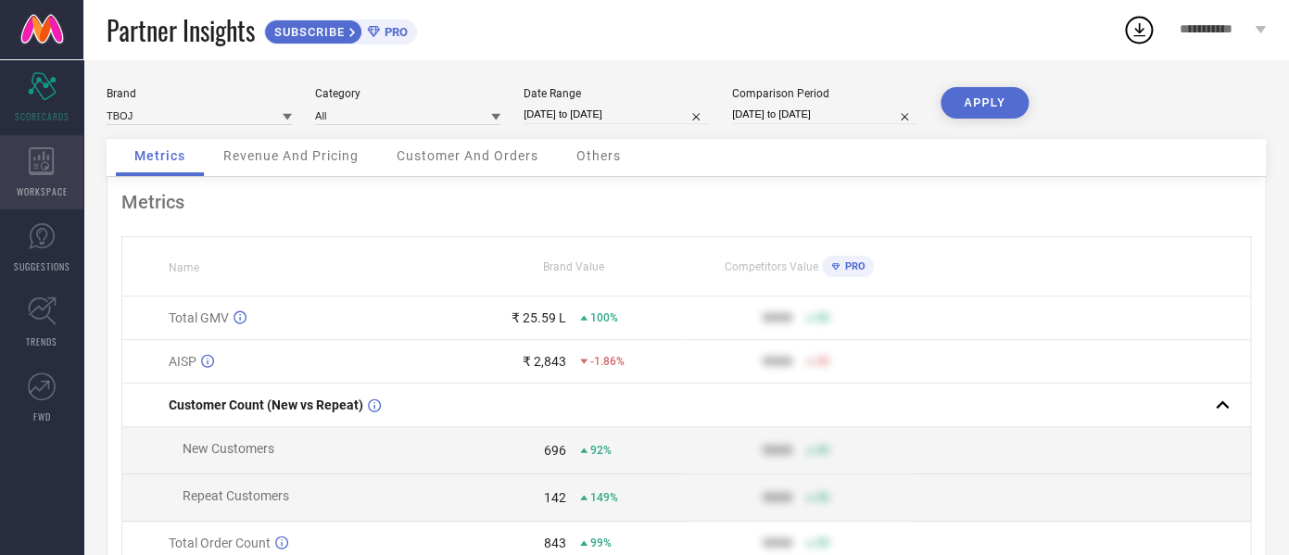
click at [11, 166] on div "WORKSPACE" at bounding box center [41, 172] width 83 height 74
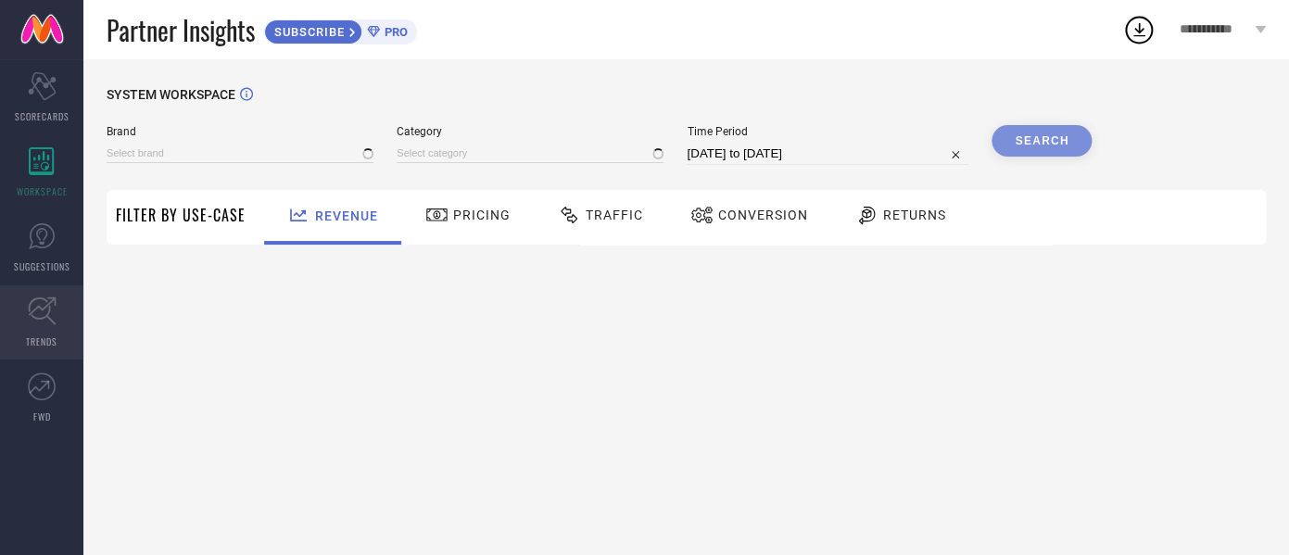
click at [19, 340] on link "TRENDS" at bounding box center [41, 322] width 83 height 74
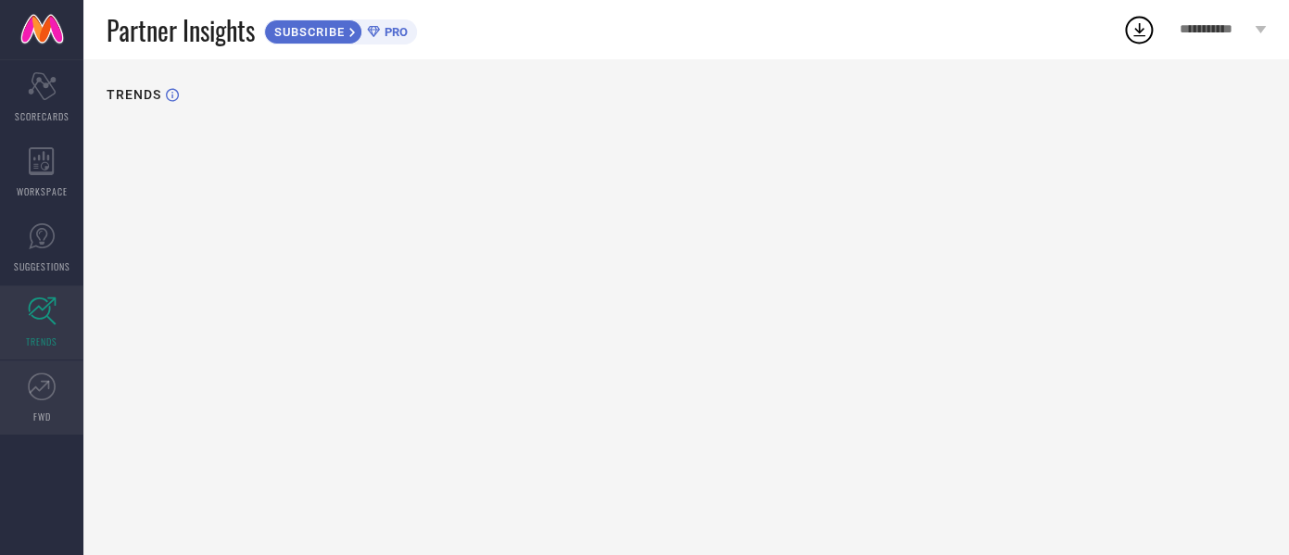
click at [44, 403] on link "FWD" at bounding box center [41, 397] width 83 height 74
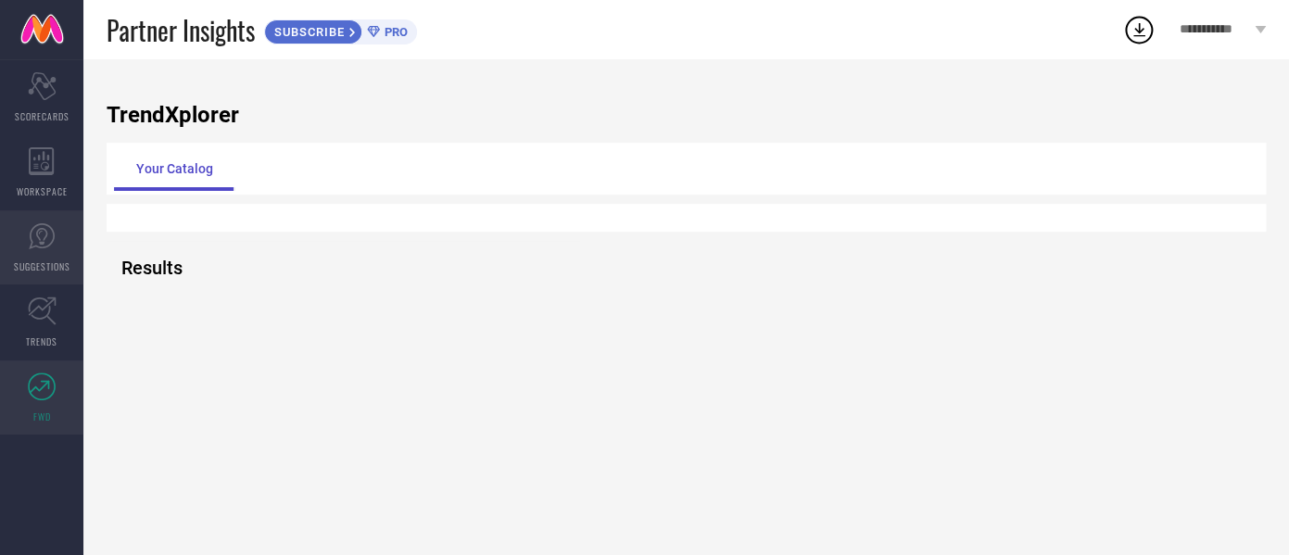
click at [58, 246] on link "SUGGESTIONS" at bounding box center [41, 247] width 83 height 74
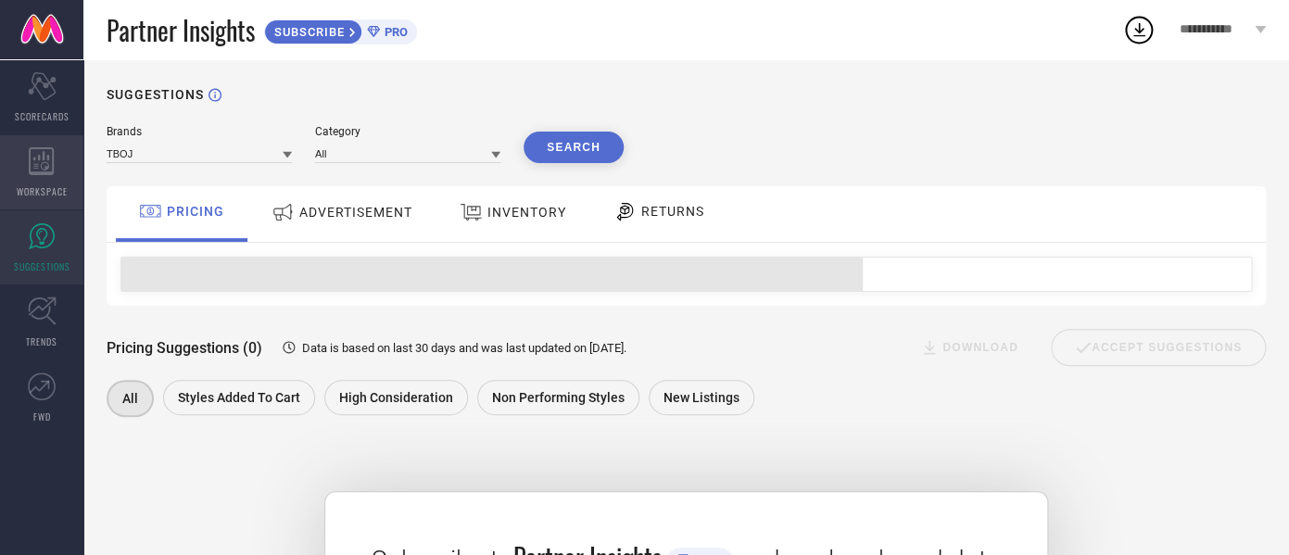
click at [60, 179] on div "WORKSPACE" at bounding box center [41, 172] width 83 height 74
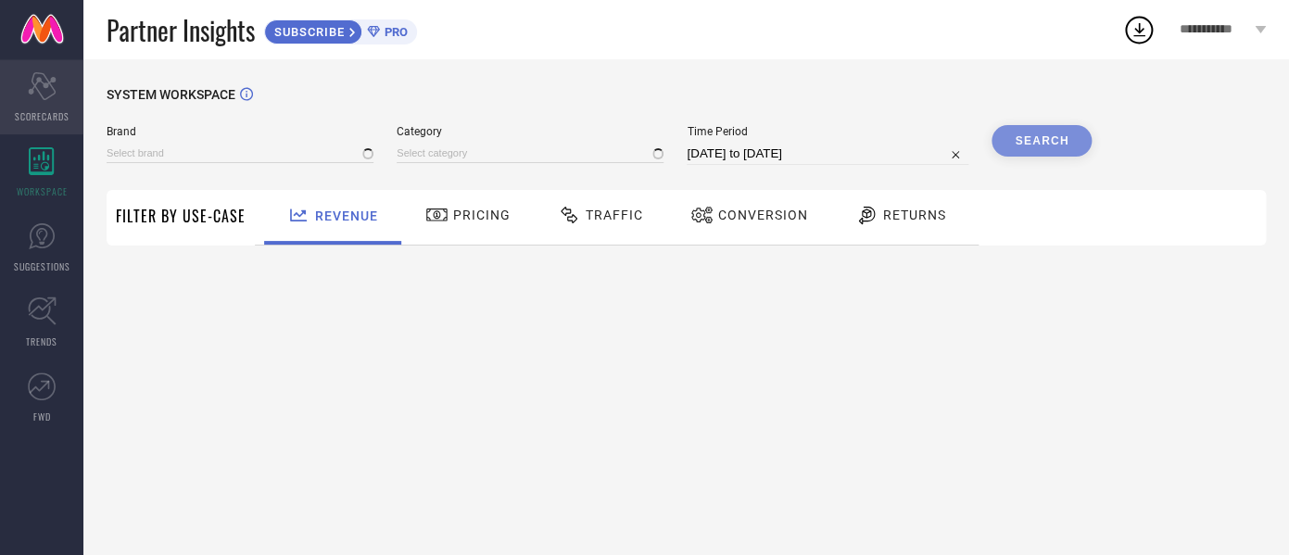
type input "TBOJ"
type input "All"
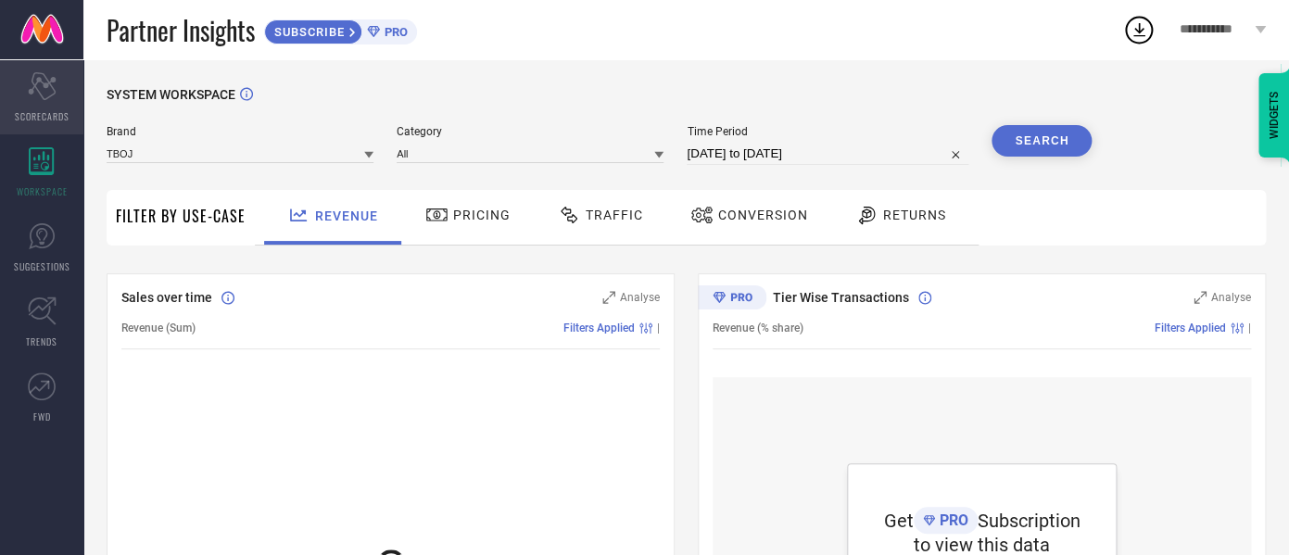
click at [57, 122] on span "SCORECARDS" at bounding box center [42, 116] width 55 height 14
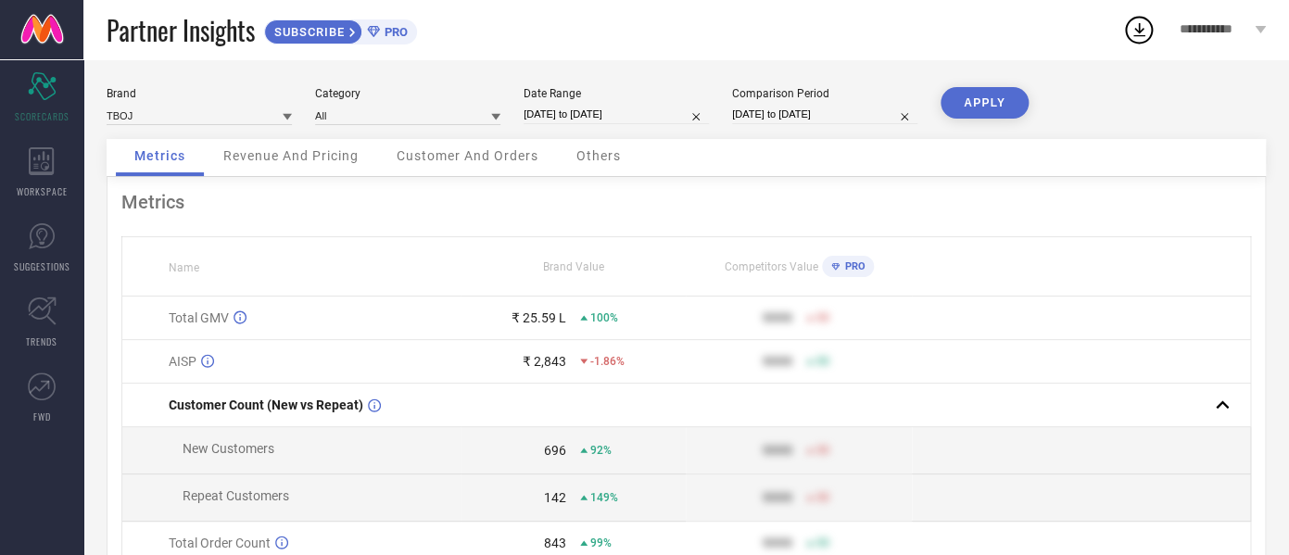
click at [314, 158] on span "Revenue And Pricing" at bounding box center [290, 155] width 135 height 15
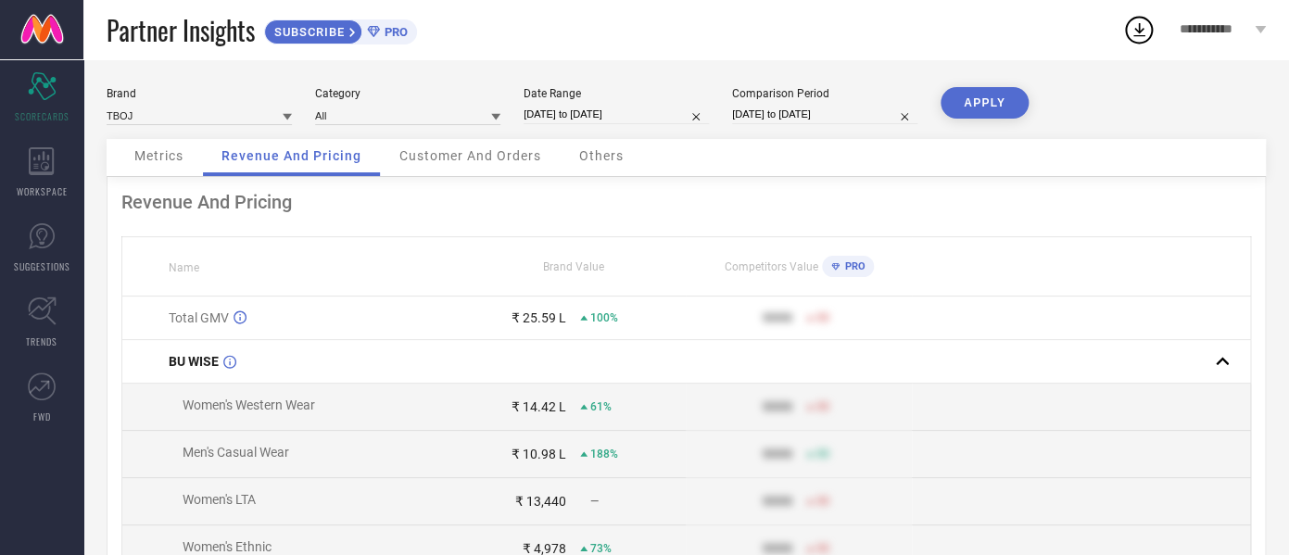
click at [475, 167] on div "Customer And Orders" at bounding box center [470, 157] width 179 height 37
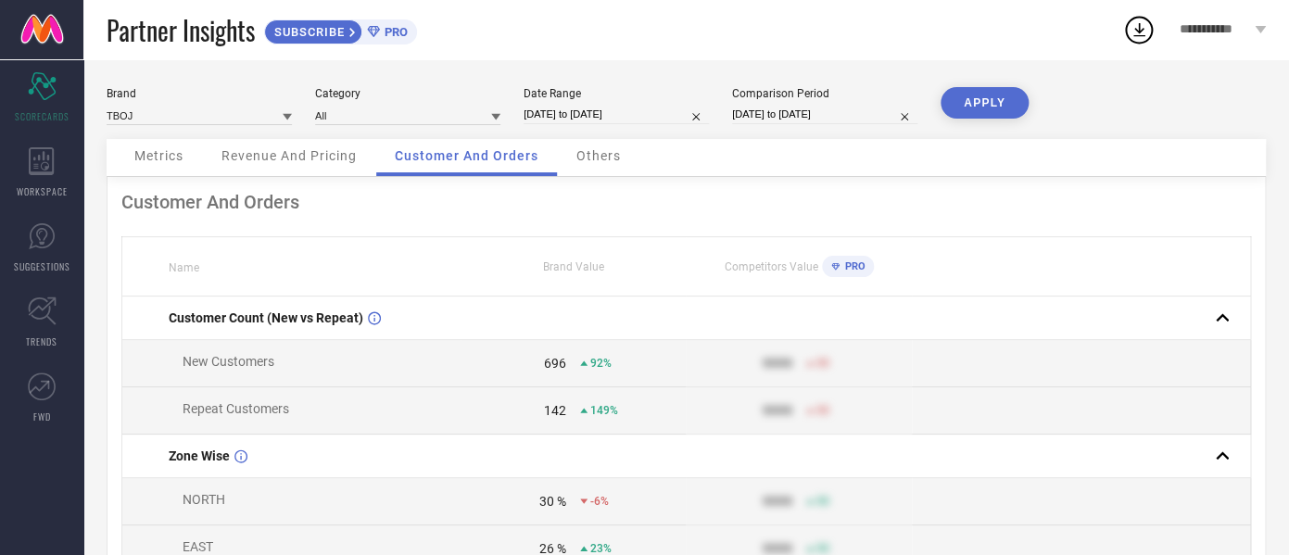
click at [220, 155] on div "Revenue And Pricing" at bounding box center [289, 157] width 172 height 37
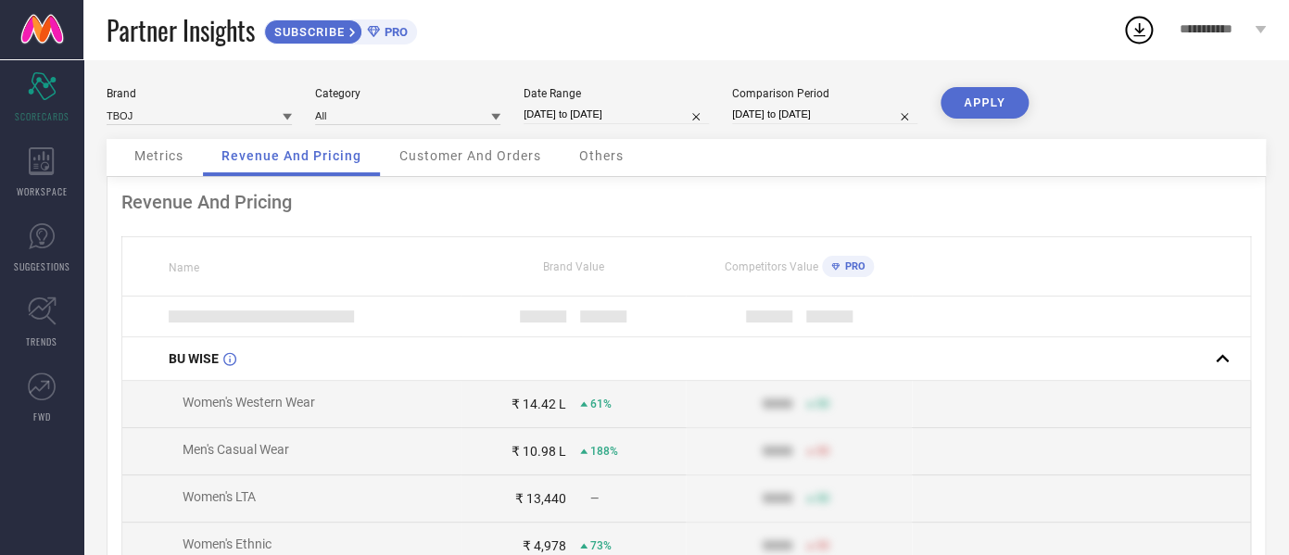
click at [163, 155] on span "Metrics" at bounding box center [158, 155] width 49 height 15
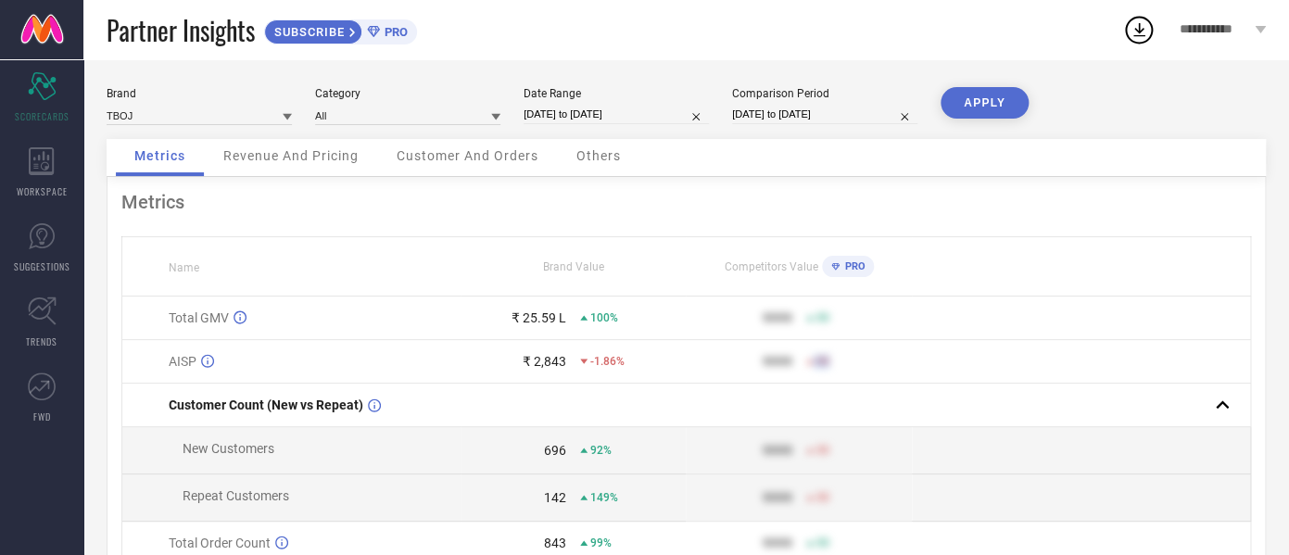
drag, startPoint x: 159, startPoint y: 306, endPoint x: 907, endPoint y: 365, distance: 750.2
click at [907, 365] on tbody "Total GMV ₹ 25.59 L 100% 9999 50 AISP ₹ 2,843 -1.86% 9999 50 Customer Count (Ne…" at bounding box center [686, 496] width 1129 height 399
click at [463, 322] on div "₹ 25.59 L" at bounding box center [513, 317] width 105 height 15
drag, startPoint x: 160, startPoint y: 297, endPoint x: 809, endPoint y: 340, distance: 650.1
click at [809, 340] on table "Name Brand Value Competitors Value PRO Total GMV ₹ 25.59 L 100% 9999 50 AISP ₹ …" at bounding box center [686, 466] width 1130 height 460
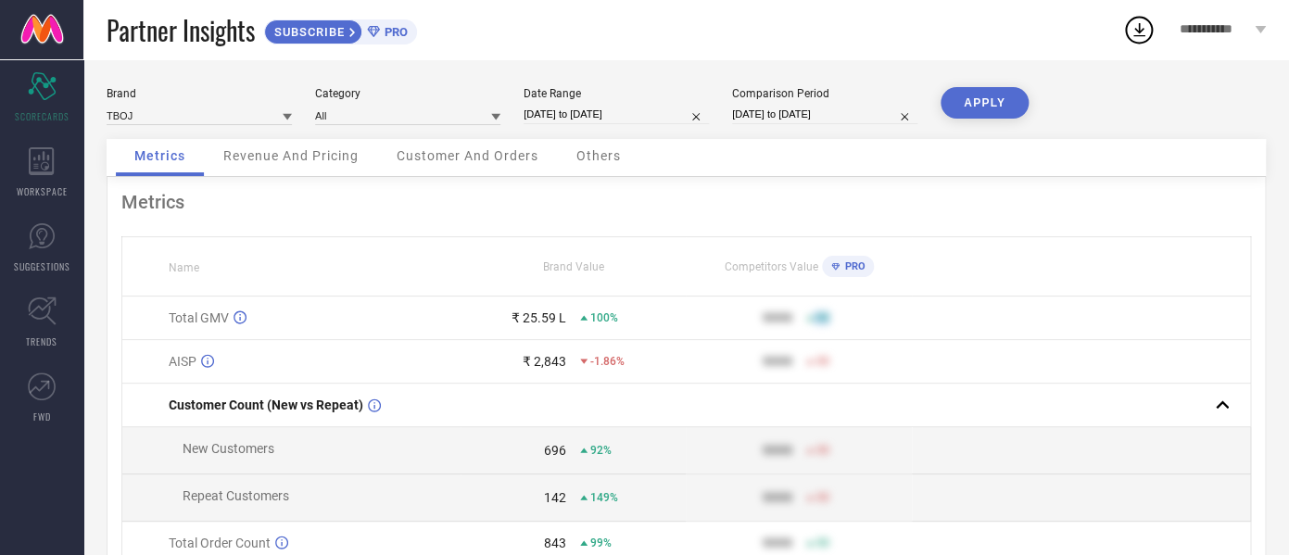
click at [670, 384] on td "₹ 2,843 -1.86%" at bounding box center [574, 362] width 226 height 44
drag, startPoint x: 148, startPoint y: 310, endPoint x: 562, endPoint y: 377, distance: 418.8
click at [562, 377] on tbody "Total GMV ₹ 25.59 L 100% 9999 50 AISP ₹ 2,843 -1.86% 9999 50 Customer Count (Ne…" at bounding box center [686, 496] width 1129 height 399
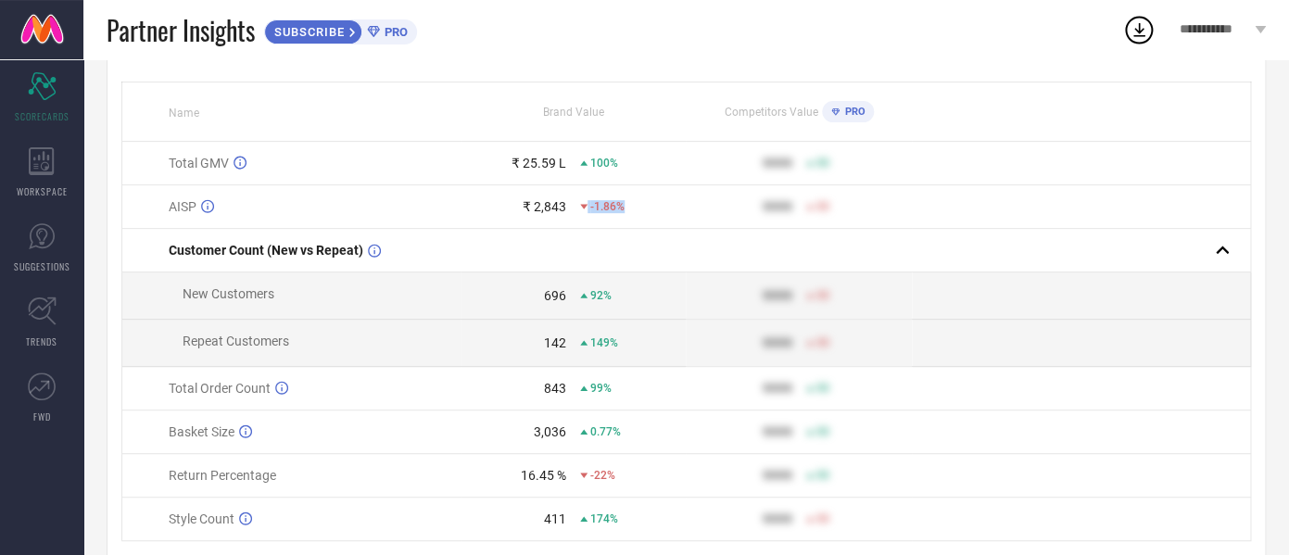
scroll to position [145, 0]
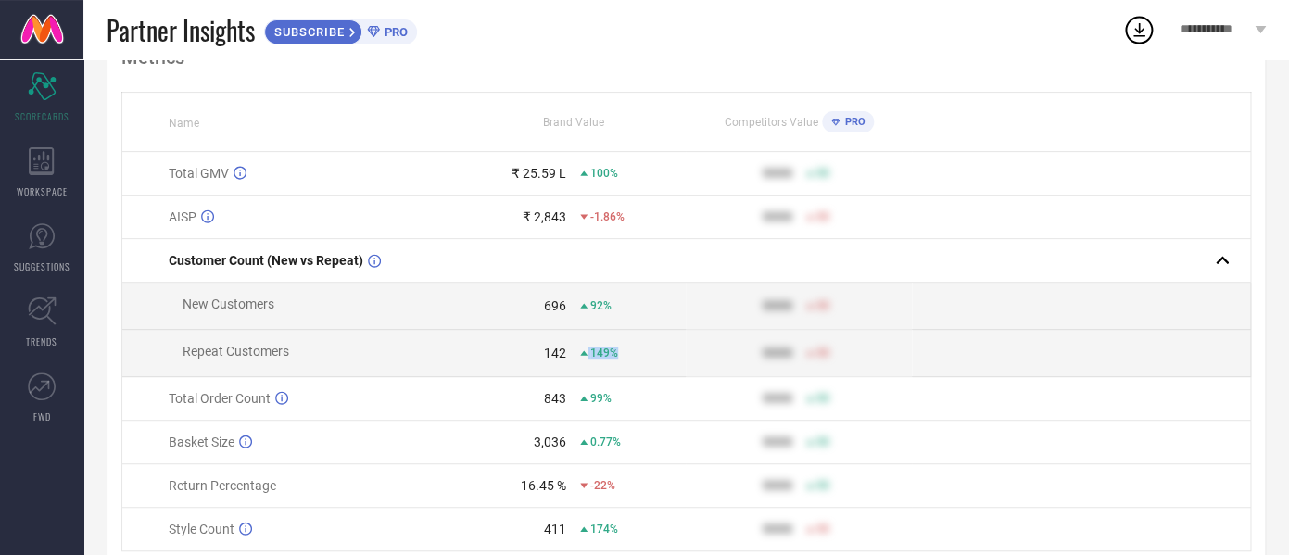
drag, startPoint x: 155, startPoint y: 266, endPoint x: 674, endPoint y: 364, distance: 528.2
click at [674, 364] on tbody "Total GMV ₹ 25.59 L 100% 9999 50 AISP ₹ 2,843 -1.86% 9999 50 Customer Count (Ne…" at bounding box center [686, 351] width 1129 height 399
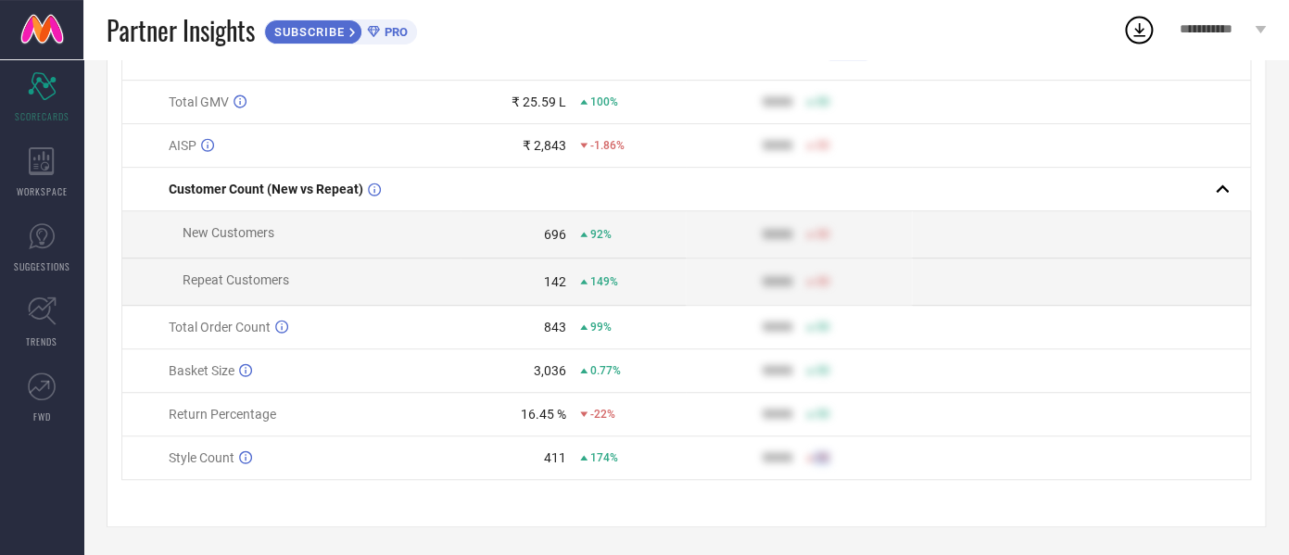
scroll to position [220, 0]
drag, startPoint x: 157, startPoint y: 399, endPoint x: 766, endPoint y: 475, distance: 614.5
click at [766, 475] on tbody "Total GMV ₹ 25.59 L 100% 9999 50 AISP ₹ 2,843 -1.86% 9999 50 Customer Count (Ne…" at bounding box center [686, 280] width 1129 height 399
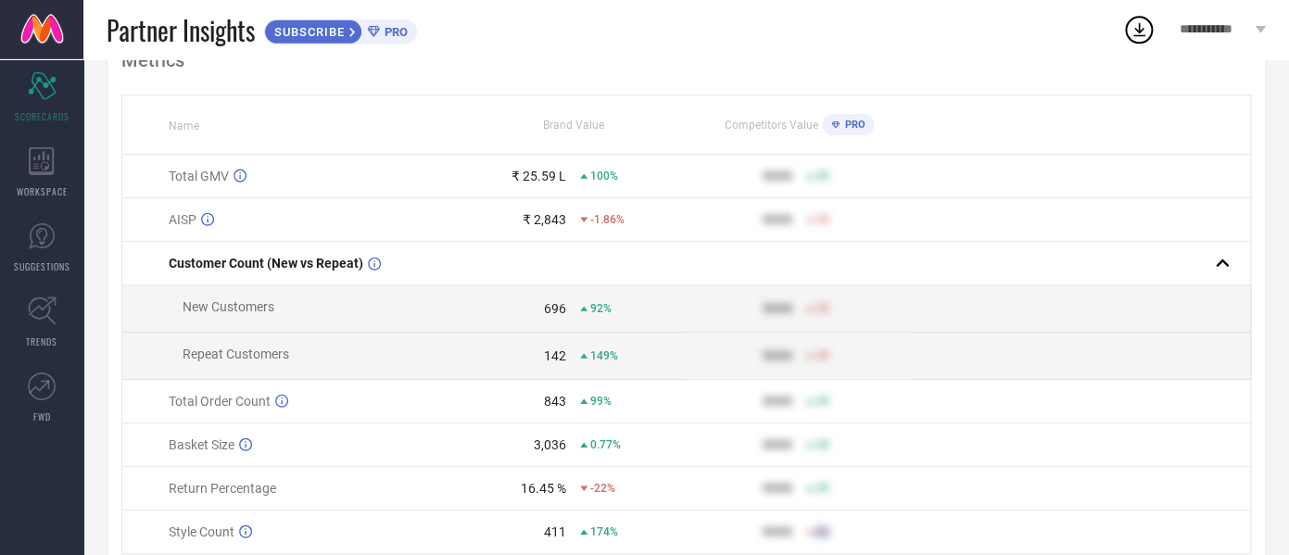
scroll to position [137, 0]
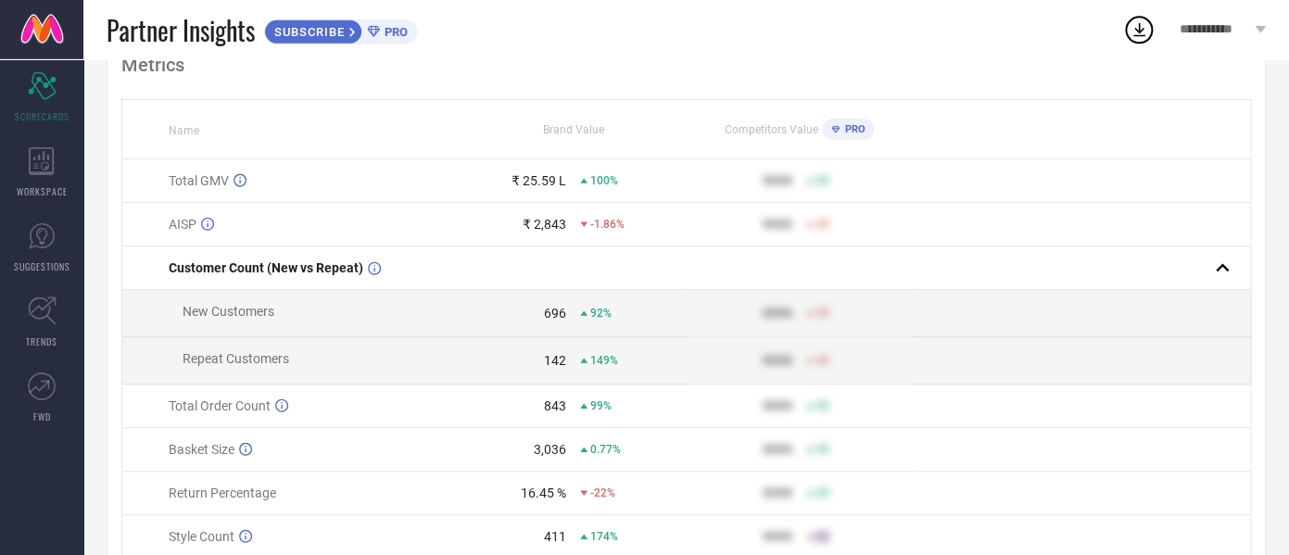
click at [207, 347] on td "Repeat Customers" at bounding box center [291, 360] width 338 height 47
drag, startPoint x: 158, startPoint y: 259, endPoint x: 656, endPoint y: 372, distance: 511.0
click at [656, 372] on tbody "Total GMV ₹ 25.59 L 100% 9999 50 AISP ₹ 2,843 -1.86% 9999 50 Customer Count (Ne…" at bounding box center [686, 358] width 1129 height 399
click at [527, 379] on td "142 149%" at bounding box center [574, 360] width 226 height 47
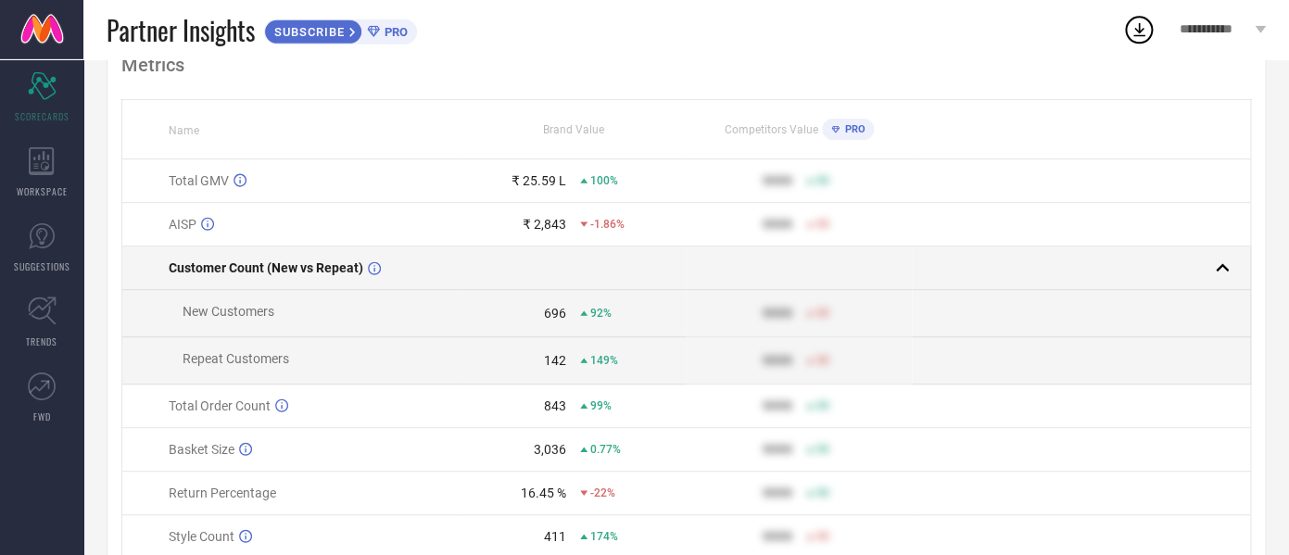
click at [150, 274] on td "Customer Count (New vs Repeat)" at bounding box center [291, 268] width 338 height 44
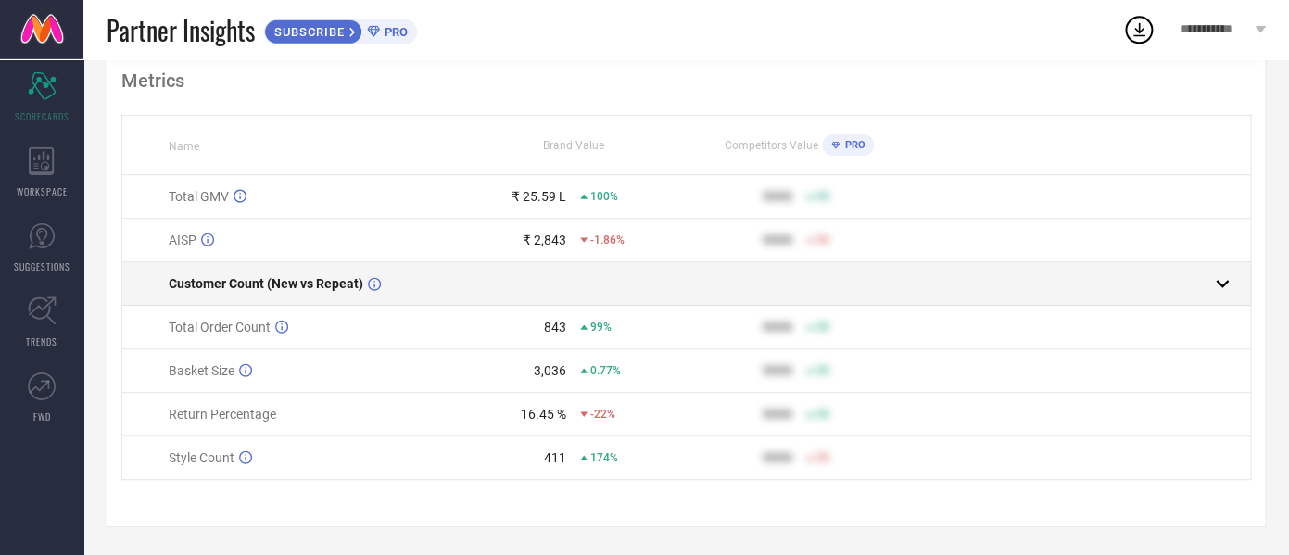
scroll to position [127, 0]
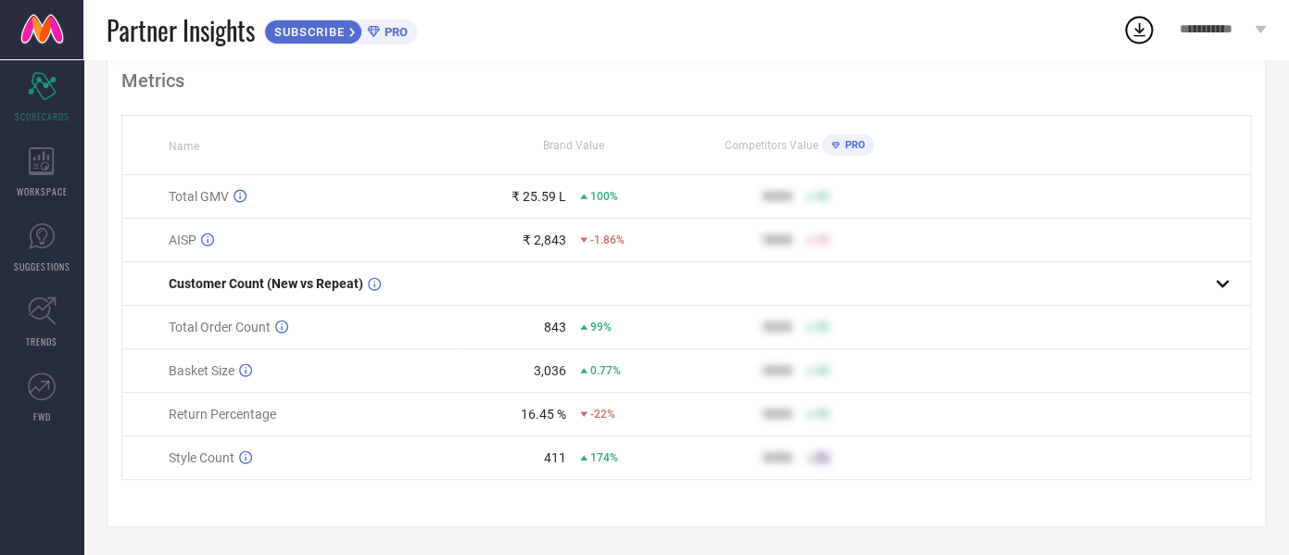
drag, startPoint x: 144, startPoint y: 284, endPoint x: 520, endPoint y: 488, distance: 427.9
click at [520, 488] on div "Metrics Name Brand Value Competitors Value PRO Total GMV ₹ 25.59 L 100% 9999 50…" at bounding box center [686, 292] width 1159 height 472
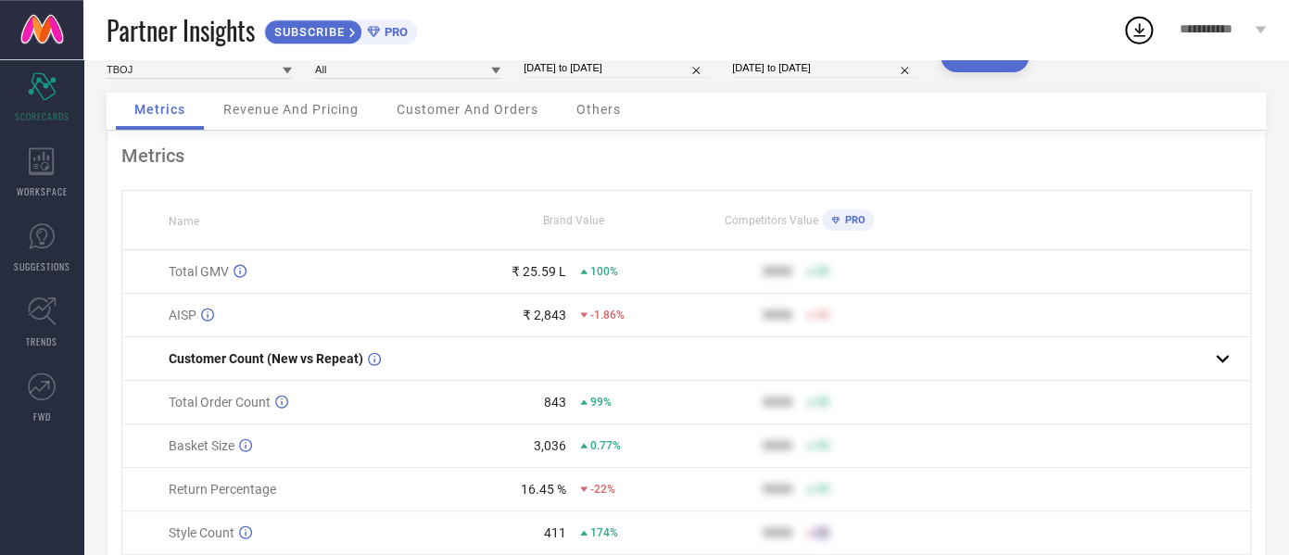
scroll to position [47, 0]
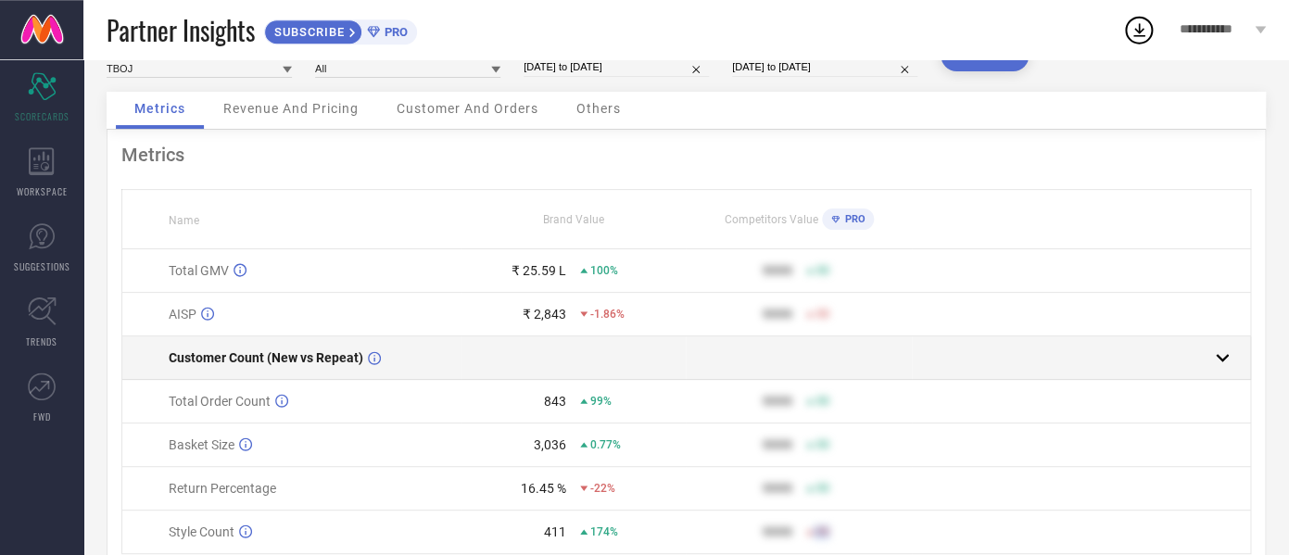
click at [259, 365] on span "Customer Count (New vs Repeat)" at bounding box center [266, 357] width 195 height 15
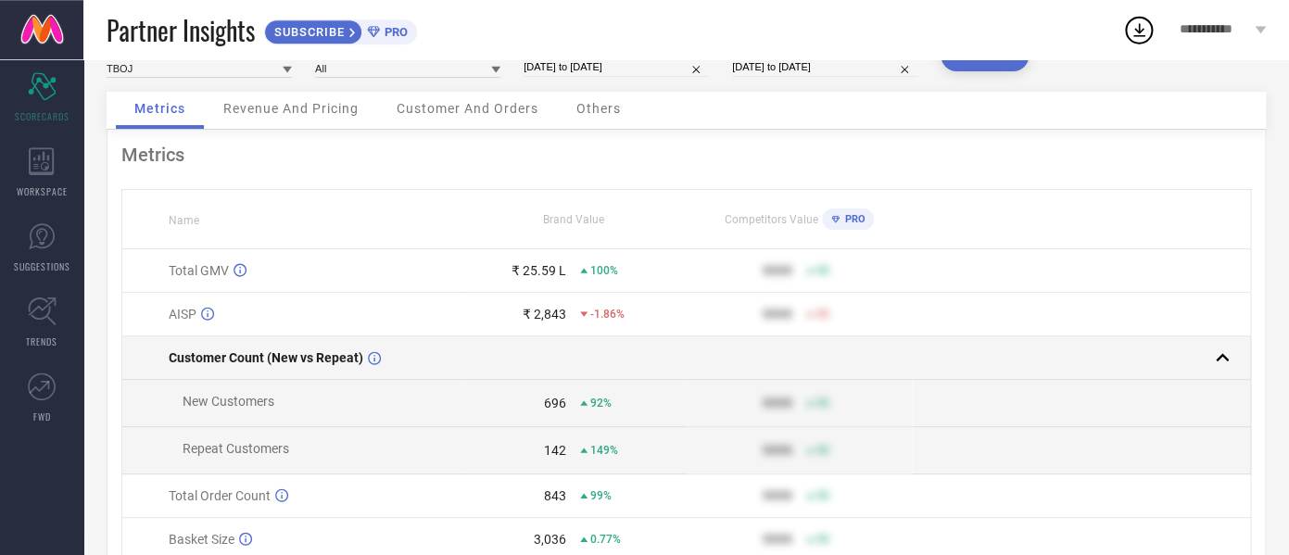
click at [259, 365] on span "Customer Count (New vs Repeat)" at bounding box center [266, 357] width 195 height 15
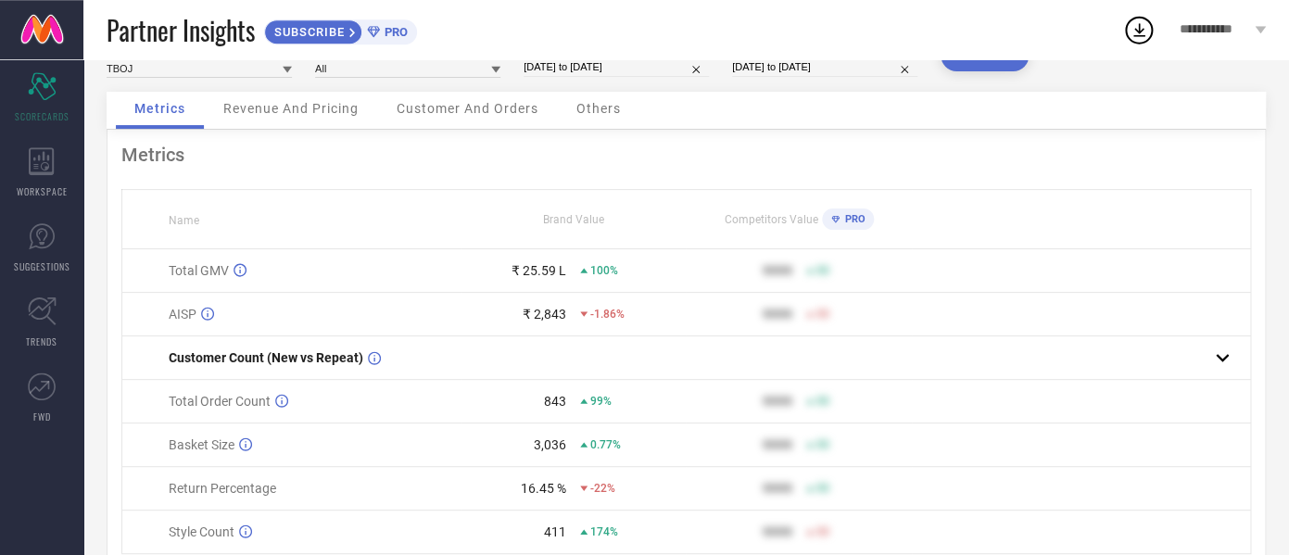
click at [231, 416] on td "Total Order Count" at bounding box center [291, 402] width 338 height 44
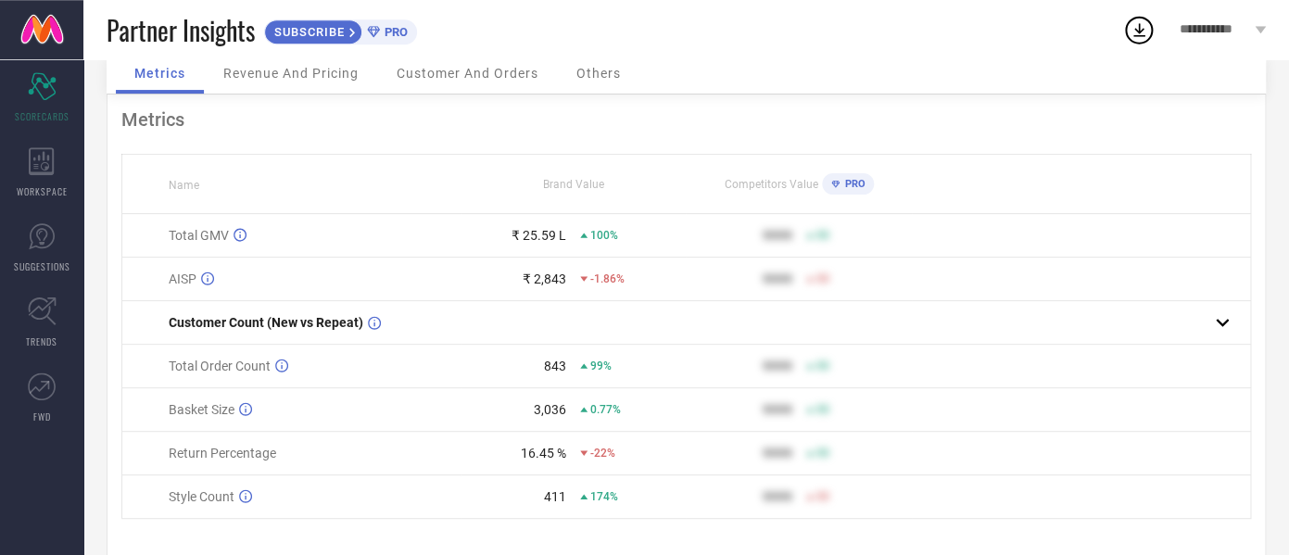
scroll to position [0, 0]
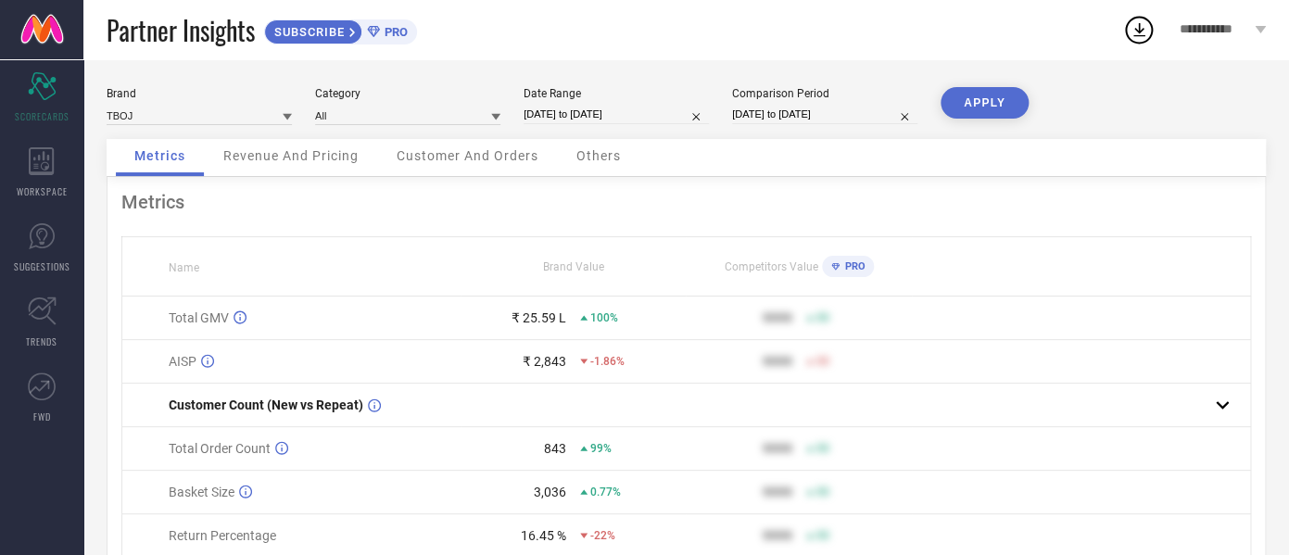
click at [282, 173] on div "Revenue And Pricing" at bounding box center [291, 157] width 172 height 37
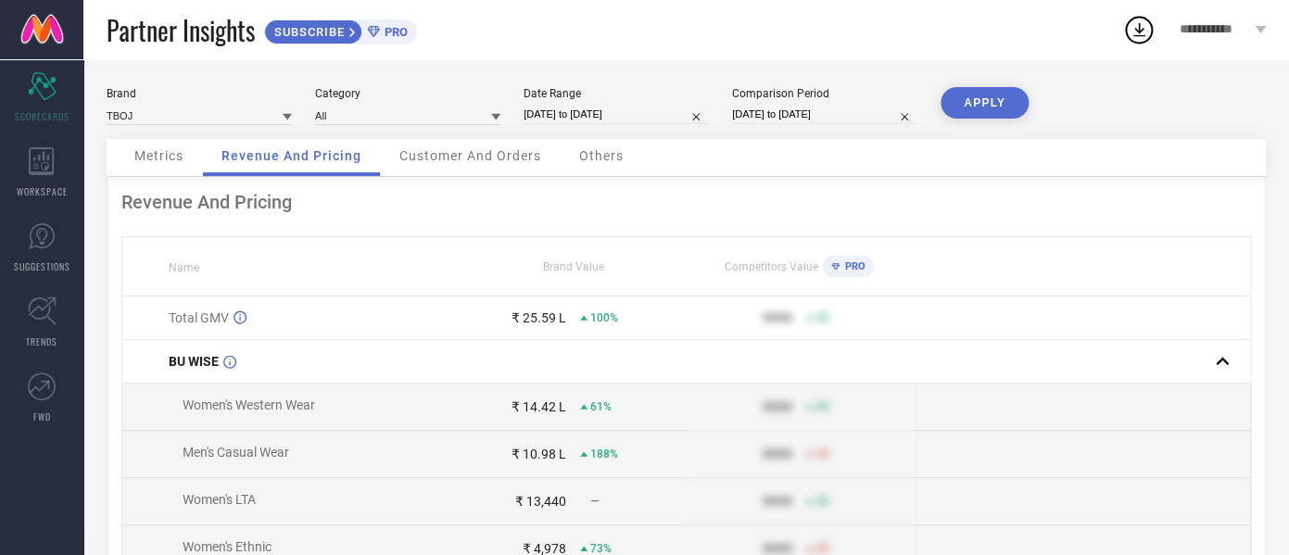
click at [173, 153] on span "Metrics" at bounding box center [158, 155] width 49 height 15
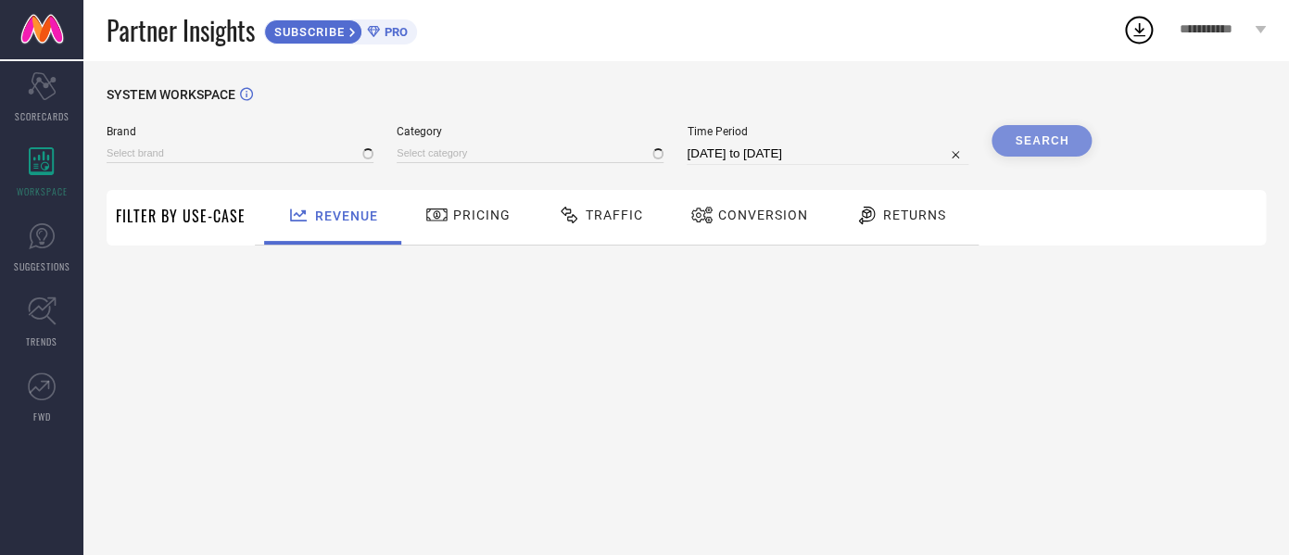
type input "TBOJ"
type input "All"
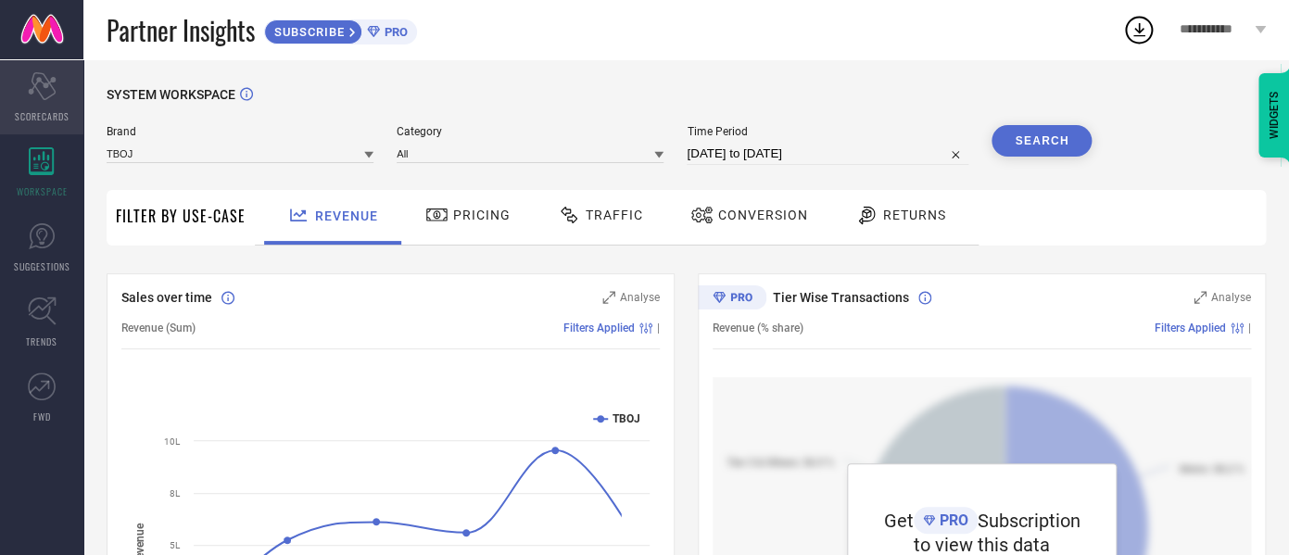
click at [57, 133] on div "Scorecard SCORECARDS" at bounding box center [41, 97] width 83 height 74
